Goal: Browse casually

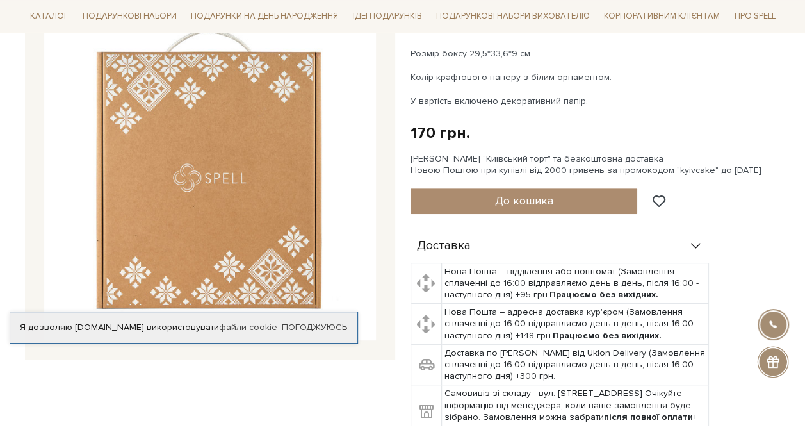
scroll to position [192, 0]
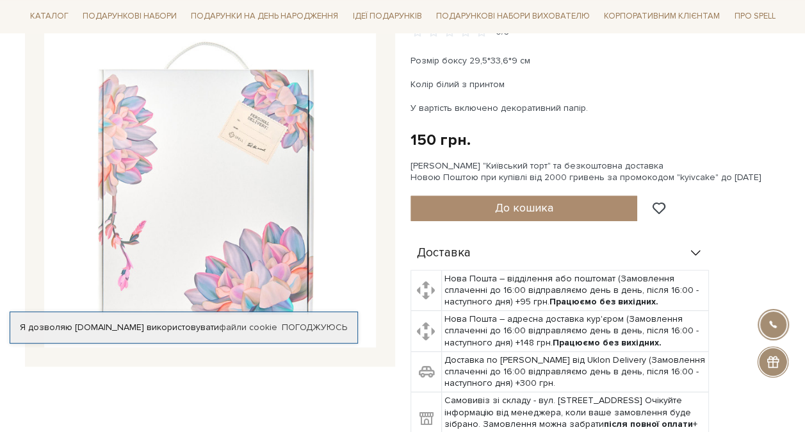
scroll to position [192, 0]
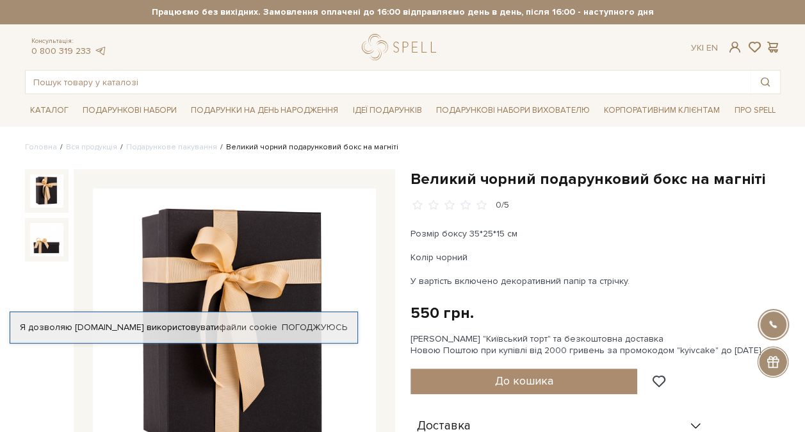
scroll to position [64, 0]
